Goal: Task Accomplishment & Management: Complete application form

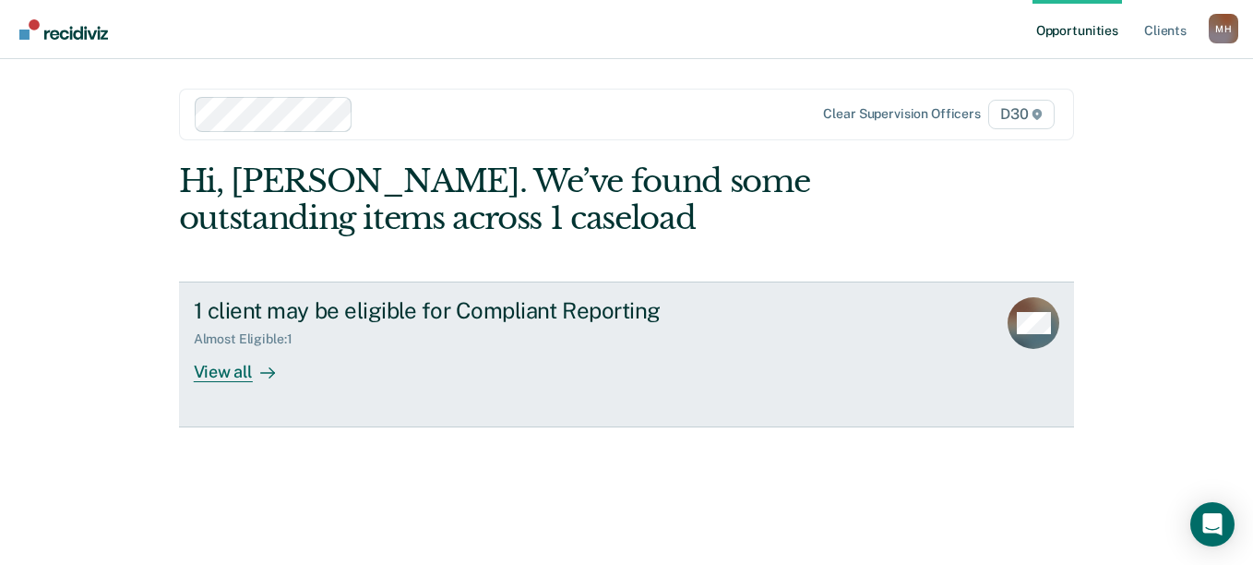
click at [246, 383] on div "View all" at bounding box center [245, 365] width 103 height 36
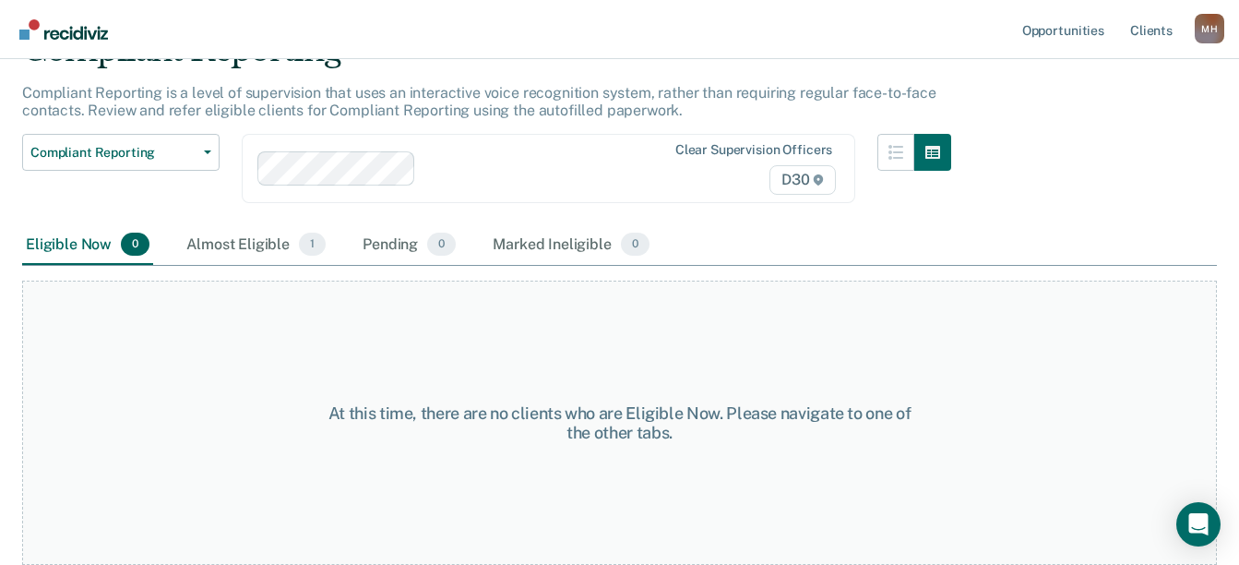
scroll to position [323, 0]
click at [305, 225] on div "Almost Eligible 1" at bounding box center [256, 245] width 147 height 41
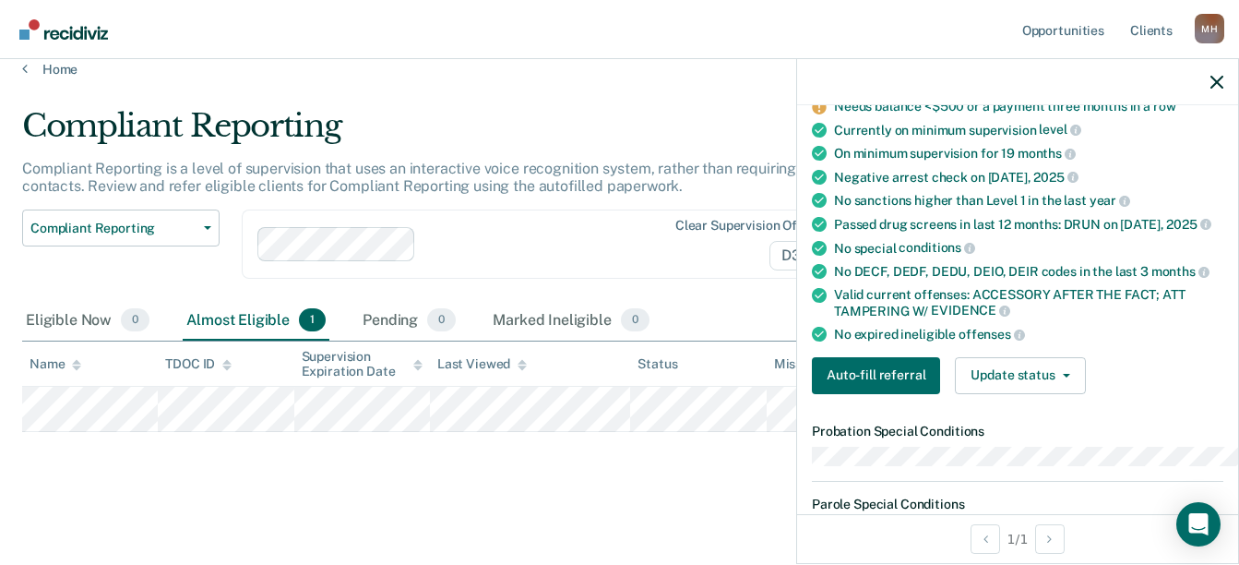
scroll to position [249, 0]
click at [820, 394] on button "Auto-fill referral" at bounding box center [876, 375] width 128 height 37
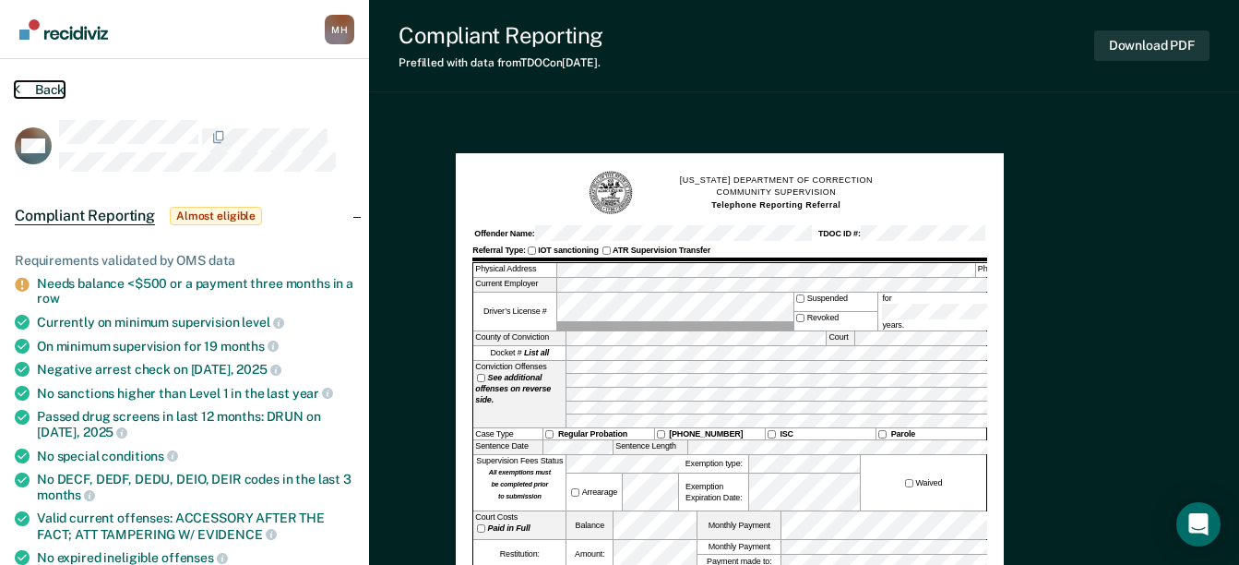
click at [19, 96] on icon at bounding box center [18, 88] width 6 height 15
